Goal: Task Accomplishment & Management: Complete application form

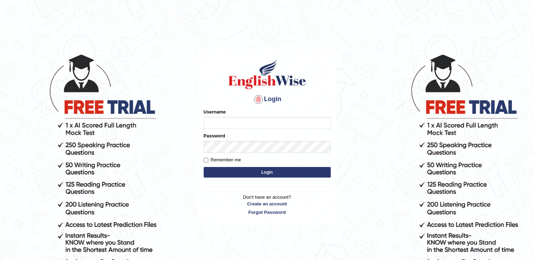
click at [226, 121] on input "Username" at bounding box center [266, 123] width 127 height 12
type input "simer_A"
click at [263, 215] on p "Don't have an account? Create an account Forgot Password" at bounding box center [266, 205] width 127 height 22
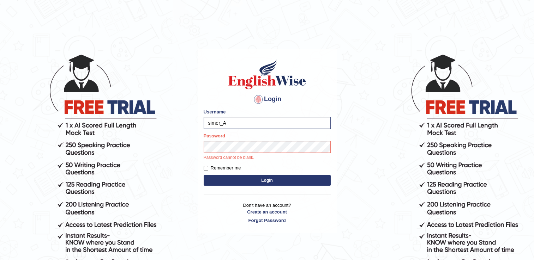
click at [268, 179] on form "Please fix the following errors: Username simer_A Password Password cannot be b…" at bounding box center [266, 148] width 127 height 79
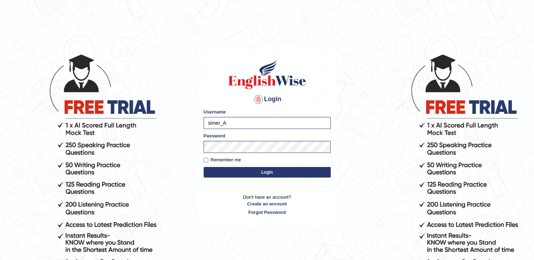
click at [271, 168] on button "Login" at bounding box center [266, 172] width 127 height 11
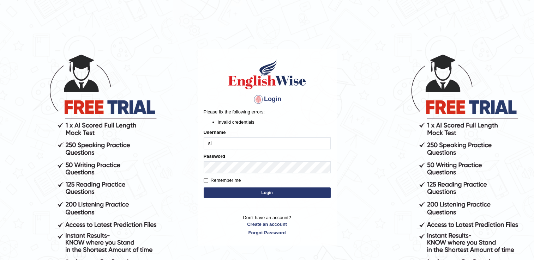
type input "s"
type input "Simer_A"
click at [269, 190] on button "Login" at bounding box center [266, 193] width 127 height 11
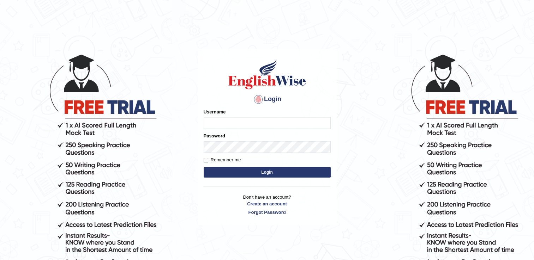
click at [235, 118] on input "Username" at bounding box center [266, 123] width 127 height 12
click at [236, 125] on input "Username" at bounding box center [266, 123] width 127 height 12
type input "Simer_A"
click at [232, 201] on link "Create an account" at bounding box center [266, 204] width 127 height 7
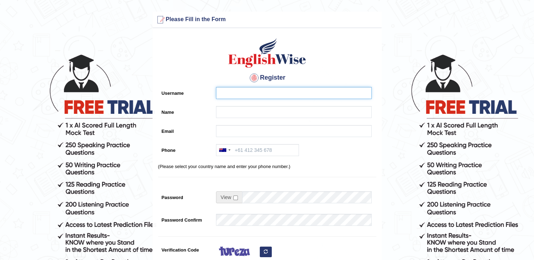
click at [258, 90] on input "Username" at bounding box center [294, 93] width 156 height 12
type input "Simer_A"
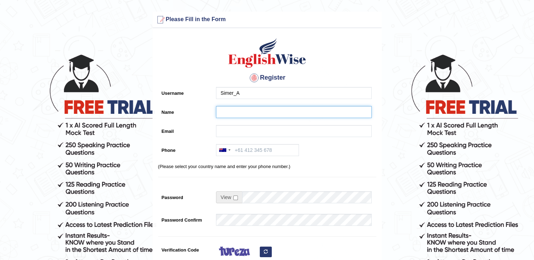
click at [240, 112] on input "Name" at bounding box center [294, 112] width 156 height 12
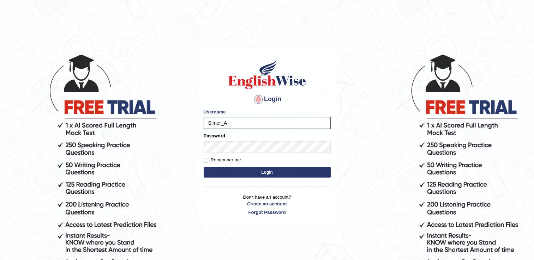
click at [282, 171] on button "Login" at bounding box center [266, 172] width 127 height 11
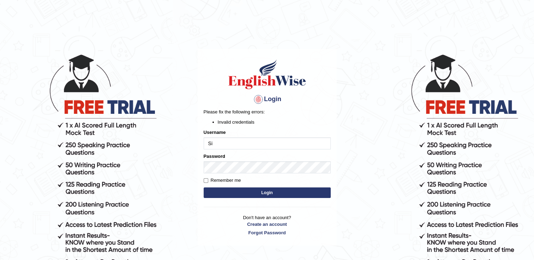
type input "S"
type input "Simer_A"
click at [287, 192] on button "Login" at bounding box center [266, 193] width 127 height 11
